Goal: Task Accomplishment & Management: Use online tool/utility

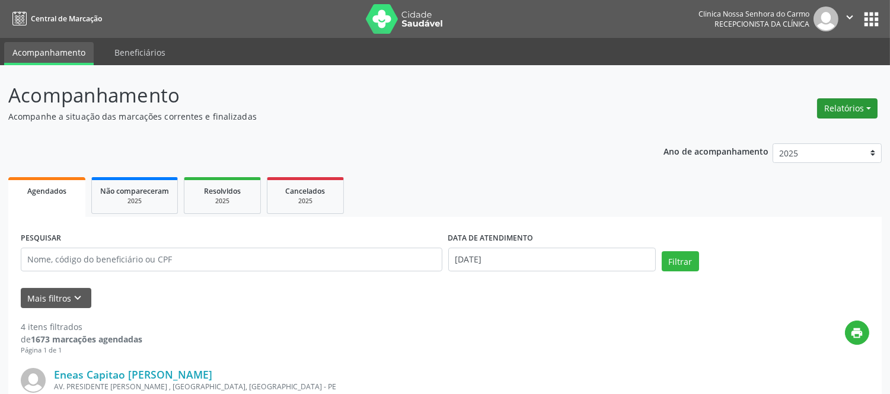
click at [867, 102] on button "Relatórios" at bounding box center [847, 108] width 60 height 20
click at [804, 133] on link "Agendamentos" at bounding box center [813, 133] width 127 height 17
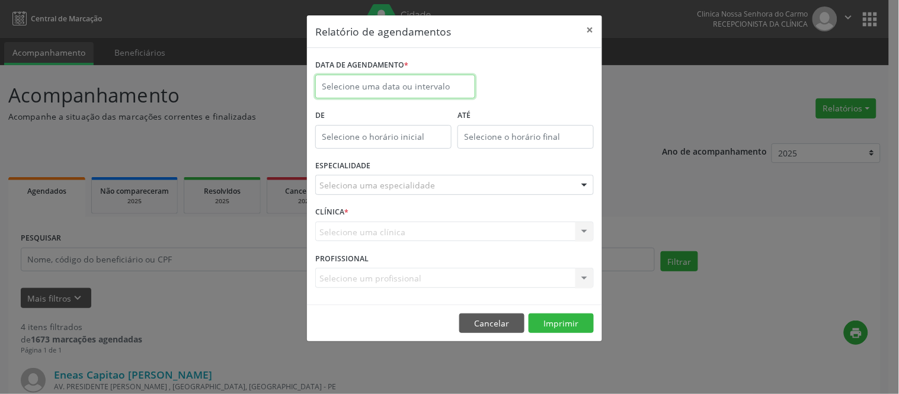
click at [404, 85] on input "text" at bounding box center [395, 87] width 160 height 24
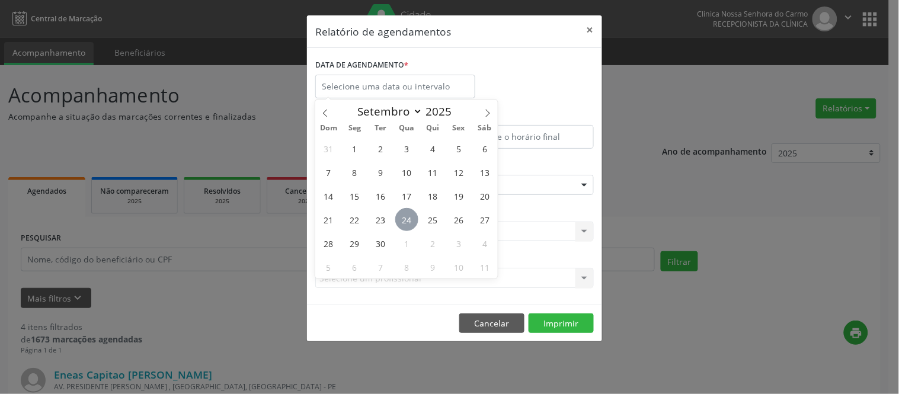
click at [412, 219] on span "24" at bounding box center [406, 219] width 23 height 23
type input "[DATE]"
click at [402, 219] on span "24" at bounding box center [406, 219] width 23 height 23
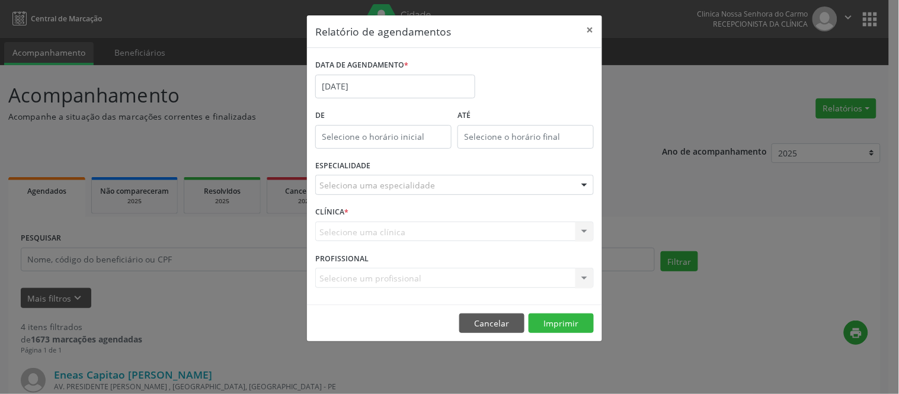
click at [405, 218] on div "CLÍNICA * Selecione uma clínica Nenhum resultado encontrado para: " " Não há ne…" at bounding box center [454, 226] width 284 height 46
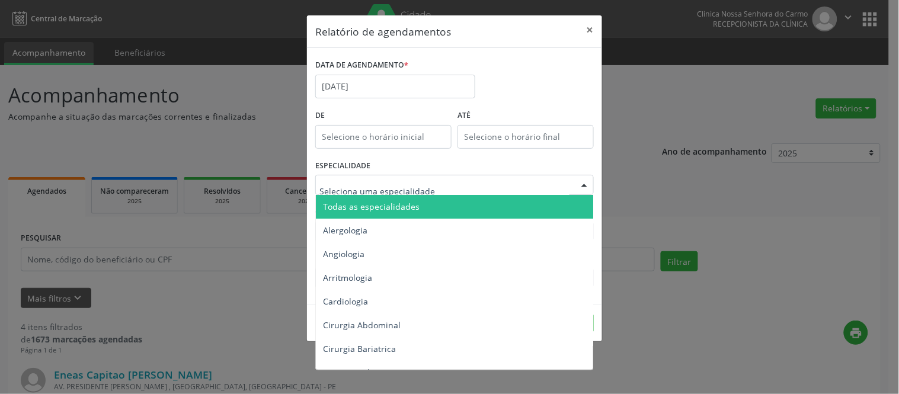
click at [580, 182] on div at bounding box center [584, 185] width 18 height 20
click at [388, 207] on span "Todas as especialidades" at bounding box center [371, 206] width 97 height 11
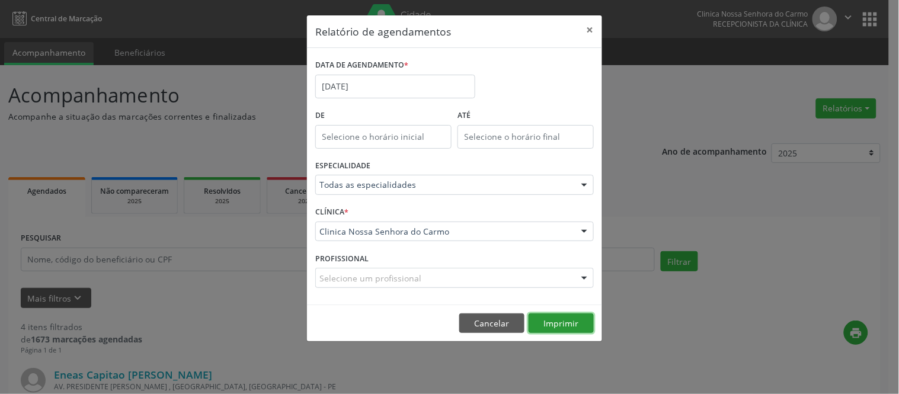
click at [555, 322] on button "Imprimir" at bounding box center [561, 324] width 65 height 20
